Goal: Task Accomplishment & Management: Manage account settings

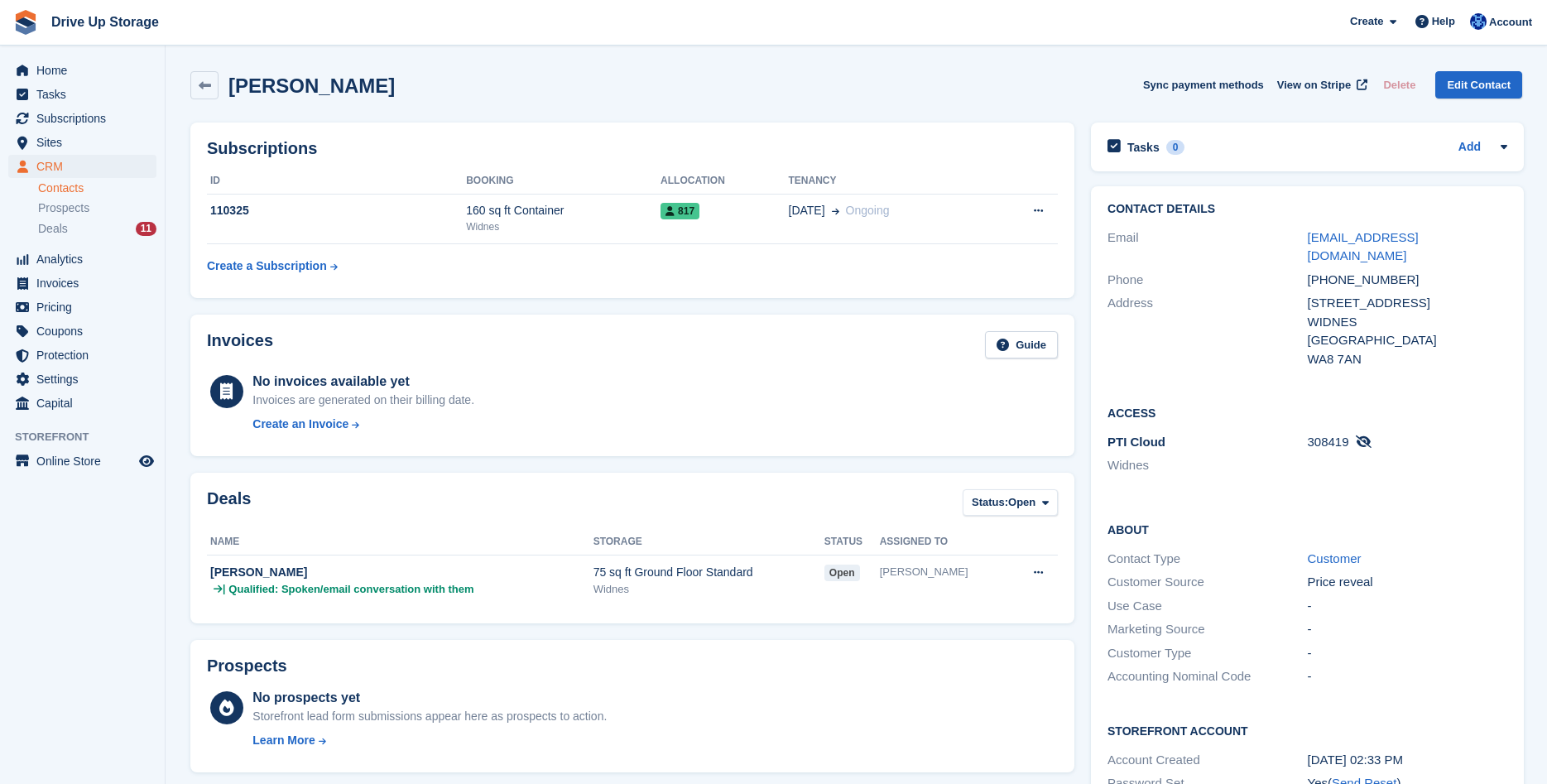
scroll to position [169, 0]
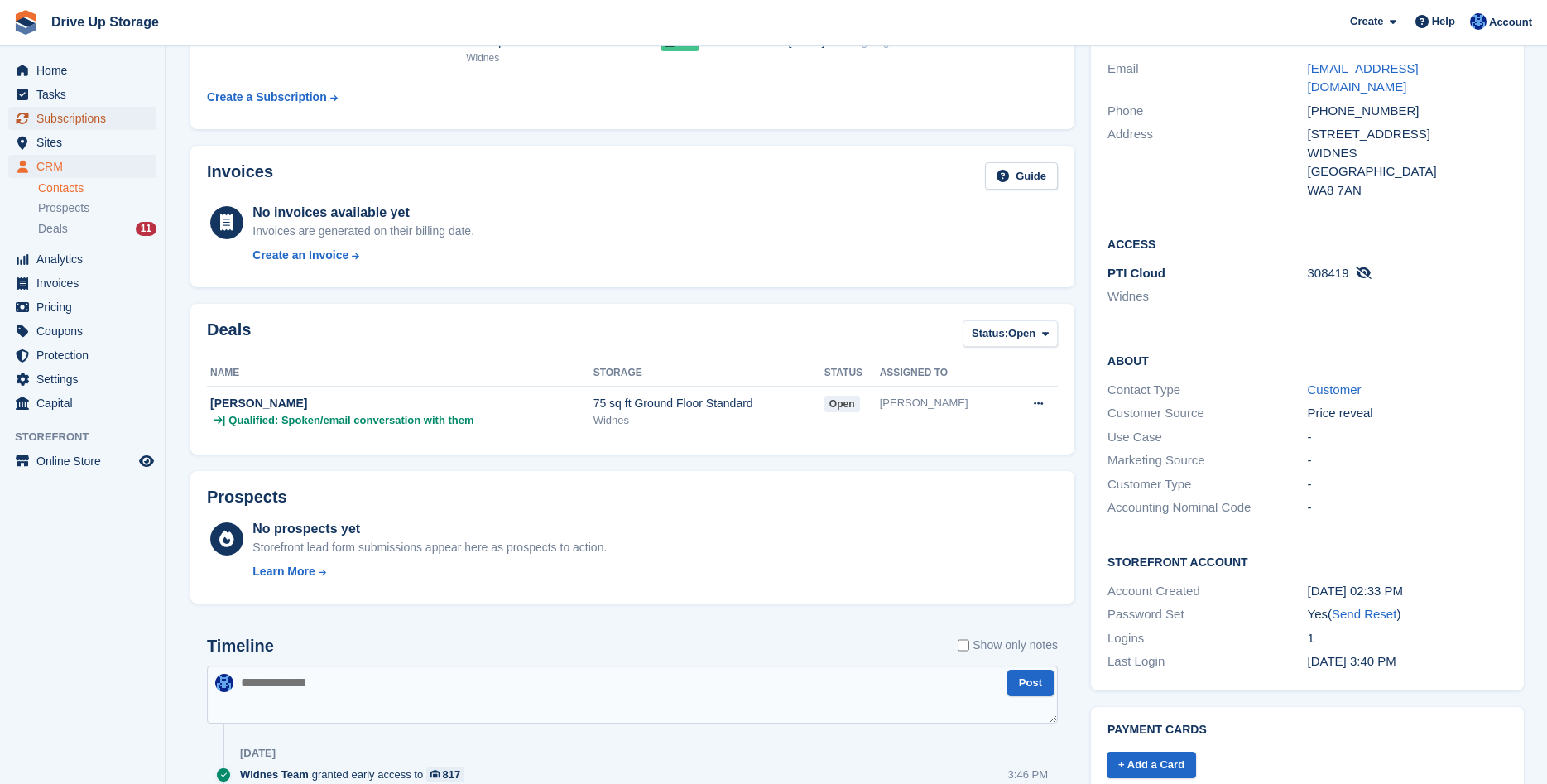
click at [132, 120] on span "Subscriptions" at bounding box center [86, 118] width 100 height 23
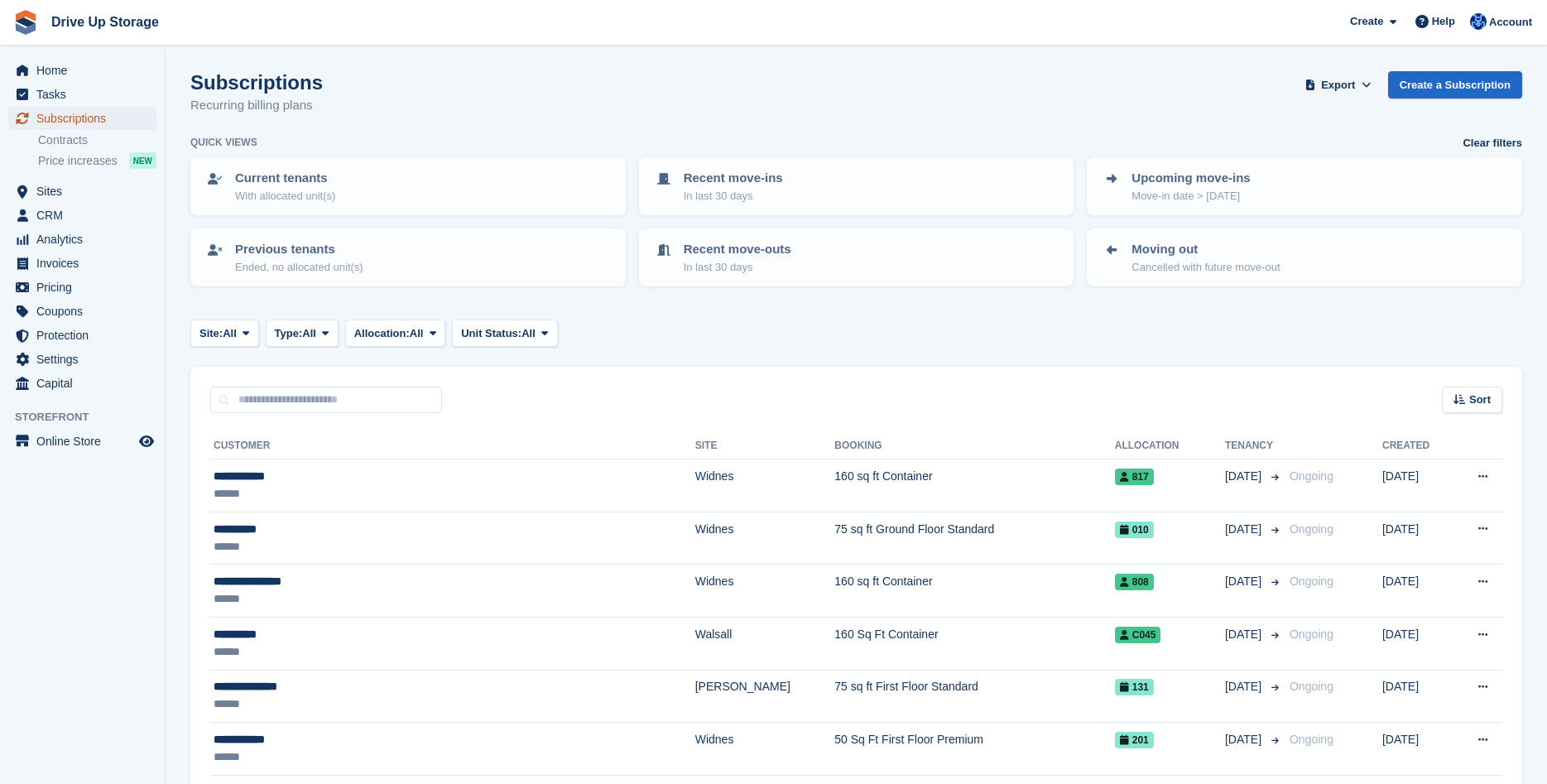
click at [99, 121] on span "Subscriptions" at bounding box center [86, 118] width 100 height 23
click at [252, 331] on span at bounding box center [245, 332] width 13 height 13
click at [228, 463] on link "Widnes" at bounding box center [270, 462] width 144 height 30
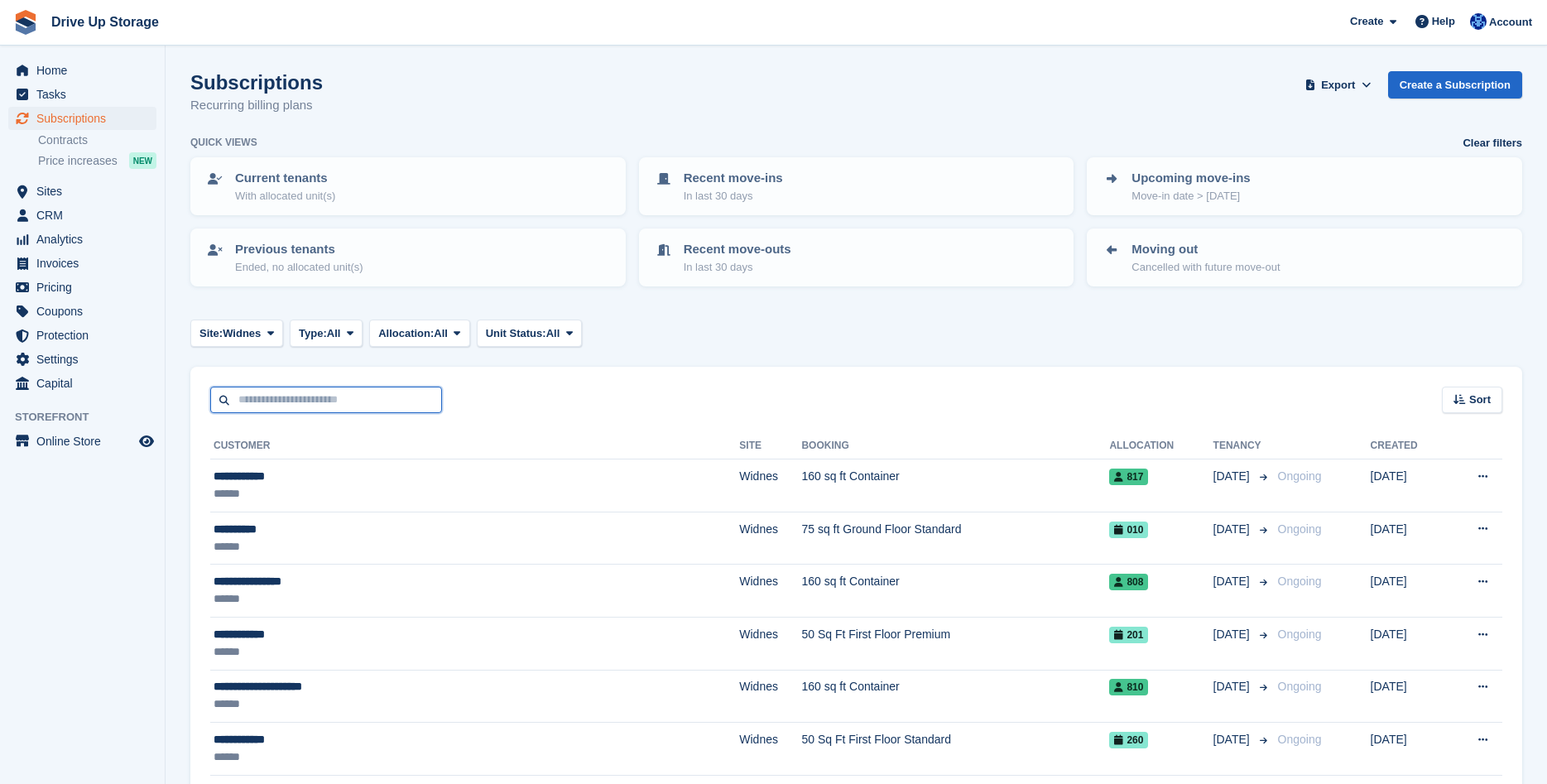
drag, startPoint x: 261, startPoint y: 399, endPoint x: 252, endPoint y: 403, distance: 9.8
click at [261, 399] on input "text" at bounding box center [326, 400] width 232 height 28
type input "**********"
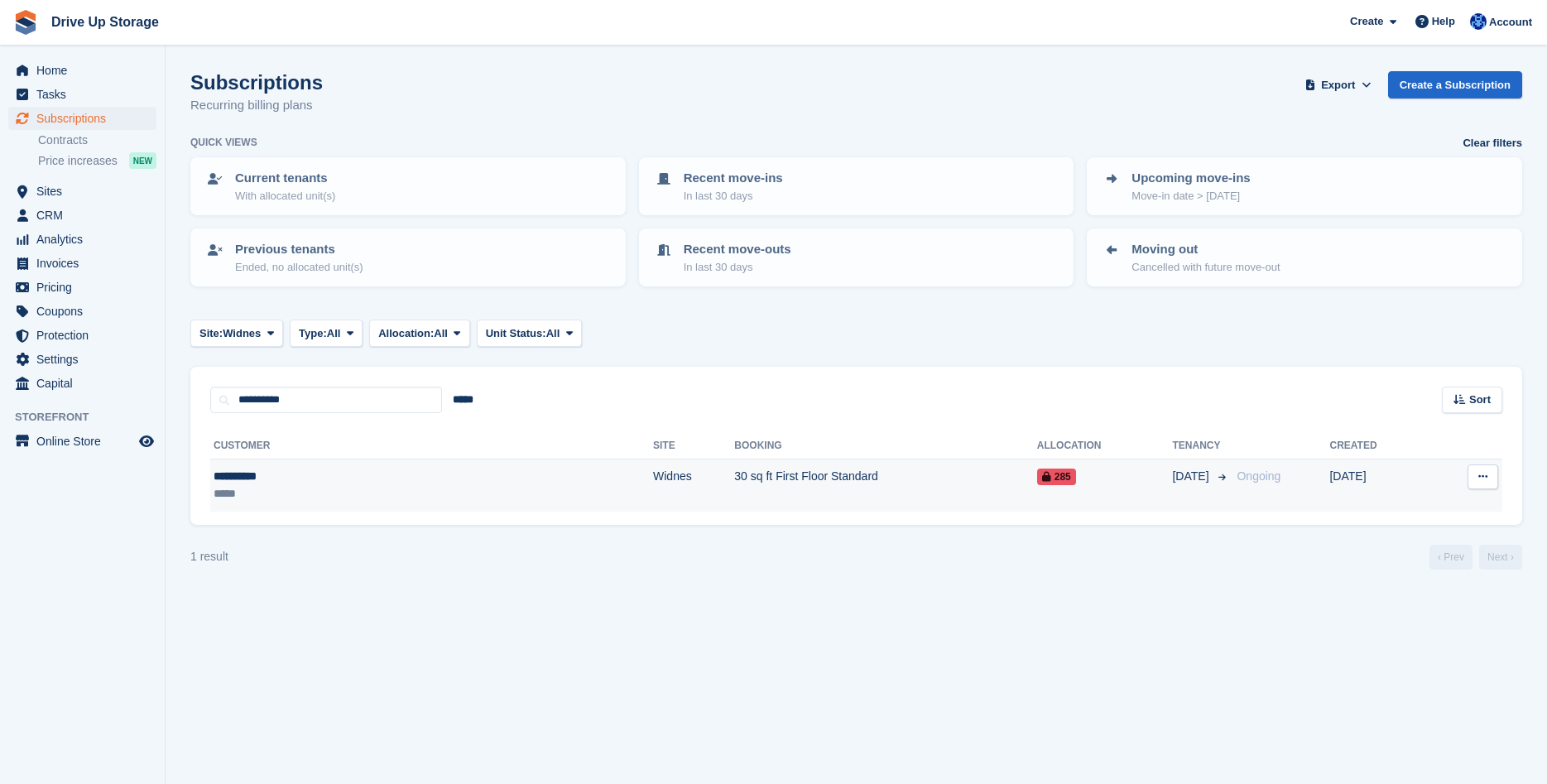
click at [270, 481] on div "**********" at bounding box center [317, 476] width 207 height 18
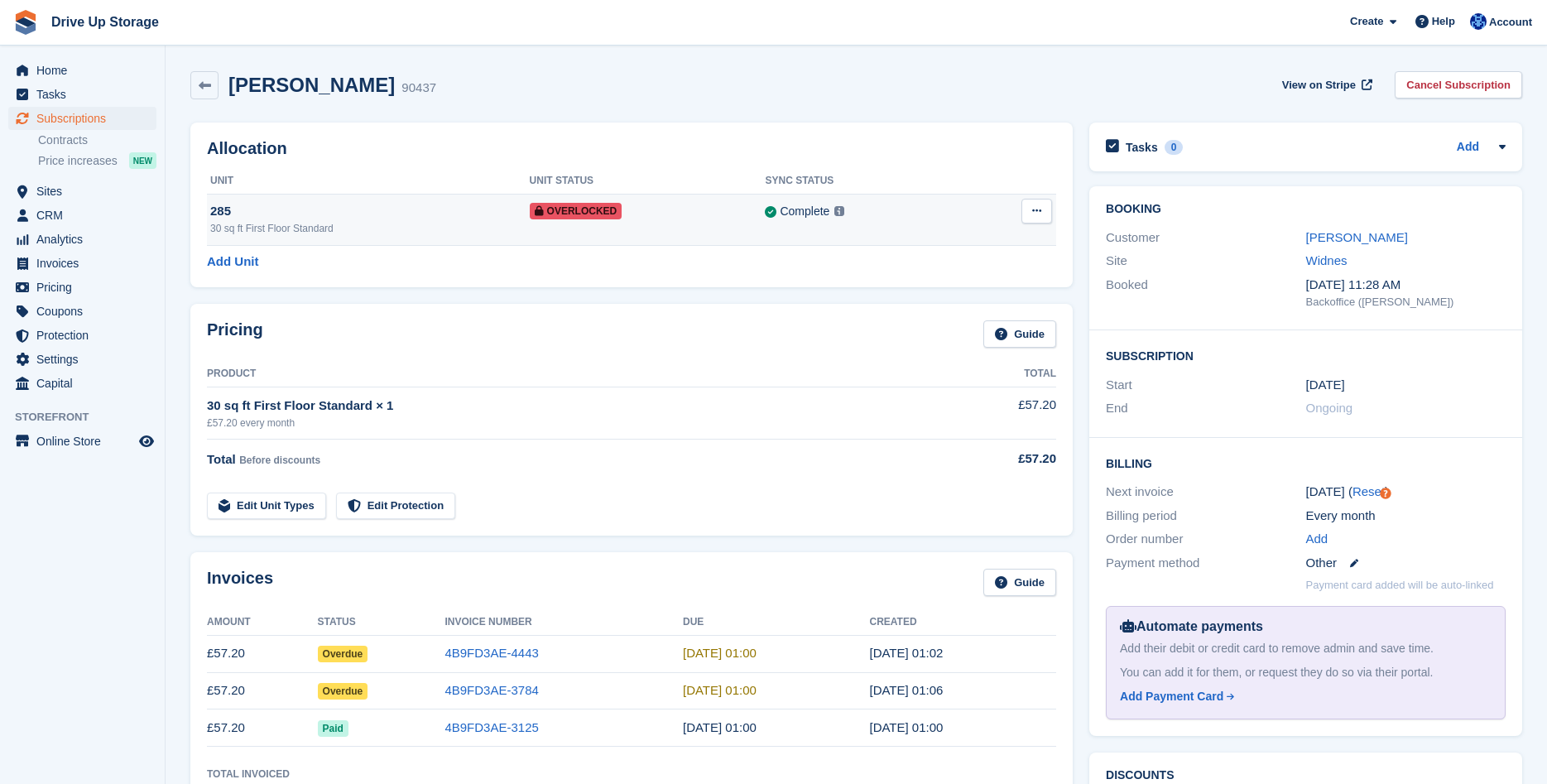
click at [574, 204] on div "Overlocked" at bounding box center [647, 211] width 236 height 18
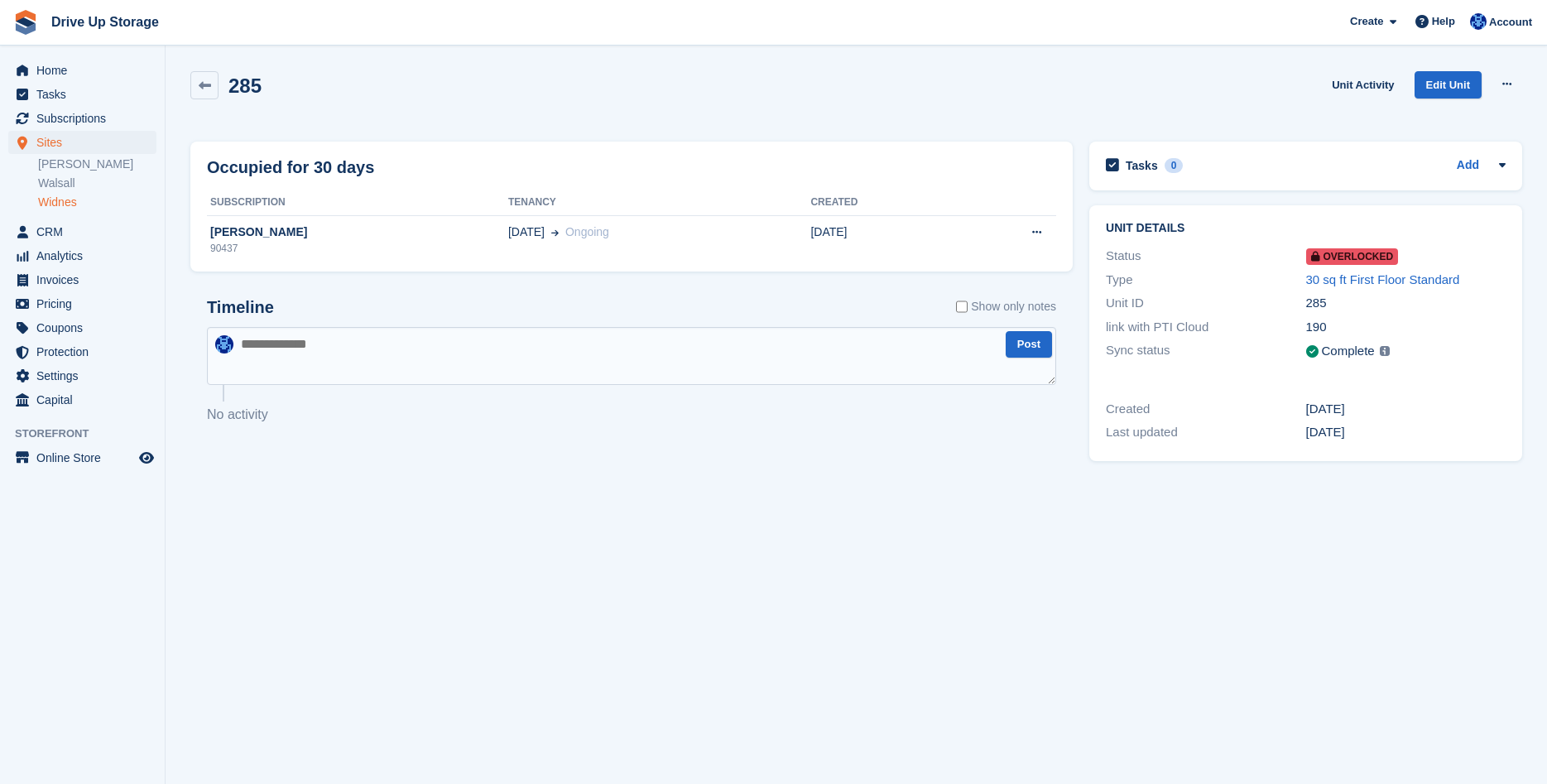
drag, startPoint x: 874, startPoint y: 620, endPoint x: 874, endPoint y: 608, distance: 12.0
click at [874, 608] on section "285 Unit Activity Edit Unit Remove Overlock Occupied for 30 days Subscription T…" at bounding box center [856, 392] width 1382 height 784
click at [200, 85] on icon at bounding box center [204, 85] width 12 height 12
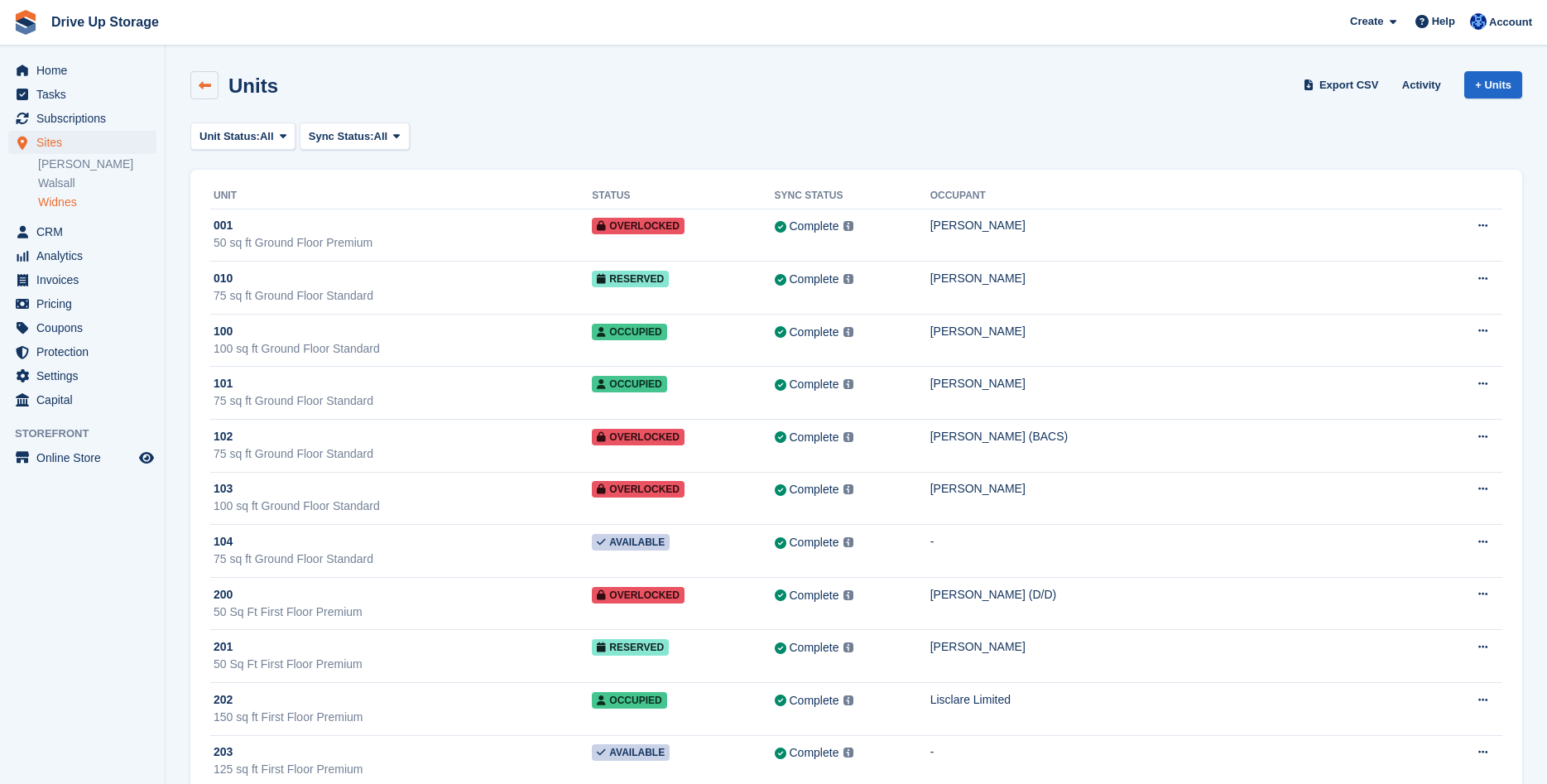
click at [202, 84] on icon at bounding box center [204, 85] width 12 height 12
click at [203, 84] on icon at bounding box center [204, 85] width 12 height 12
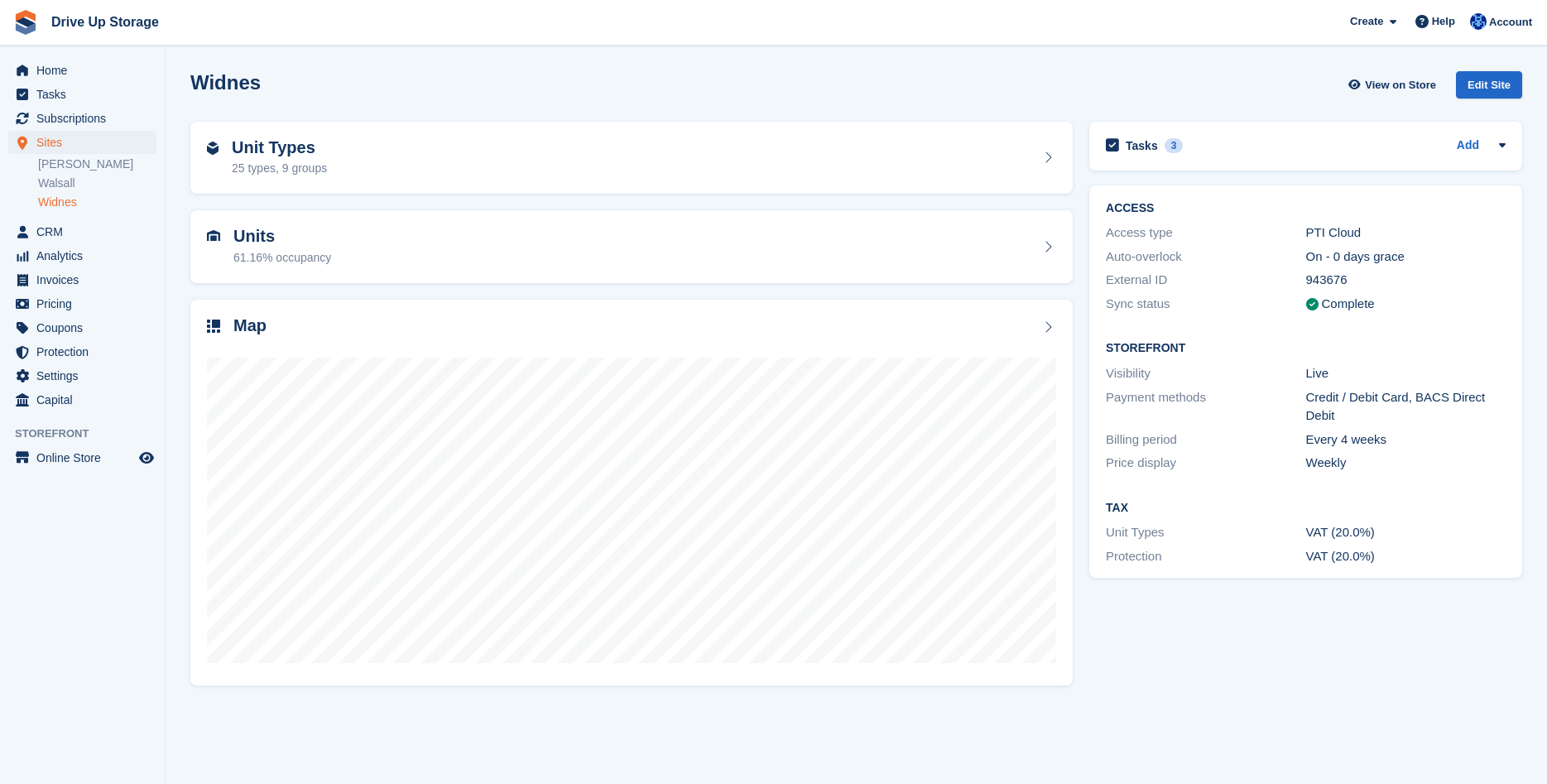
click at [203, 84] on h2 "Widnes" at bounding box center [225, 82] width 70 height 22
